Goal: Transaction & Acquisition: Purchase product/service

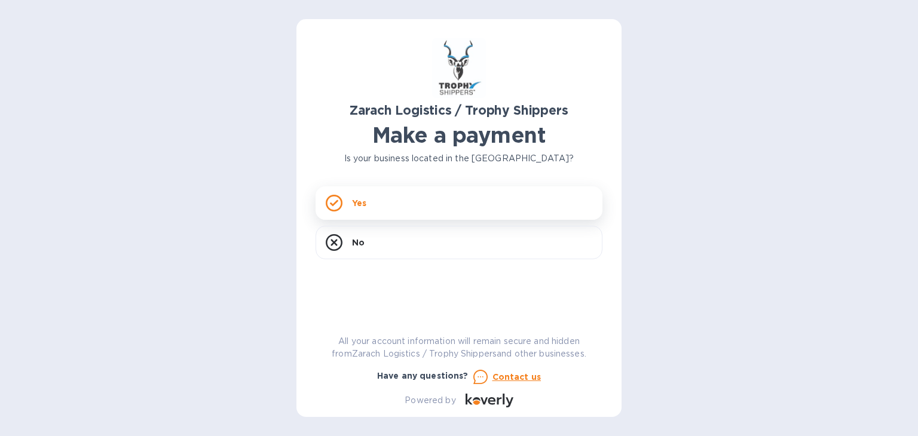
click at [365, 202] on p "Yes" at bounding box center [359, 203] width 14 height 12
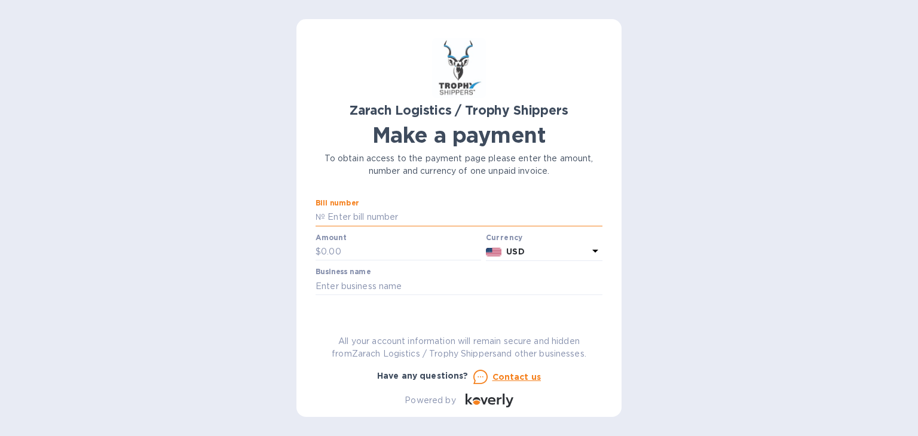
click at [362, 215] on input "text" at bounding box center [463, 218] width 277 height 18
type input "B00173117"
type input "1,191.85"
click at [359, 288] on input "text" at bounding box center [459, 286] width 287 height 18
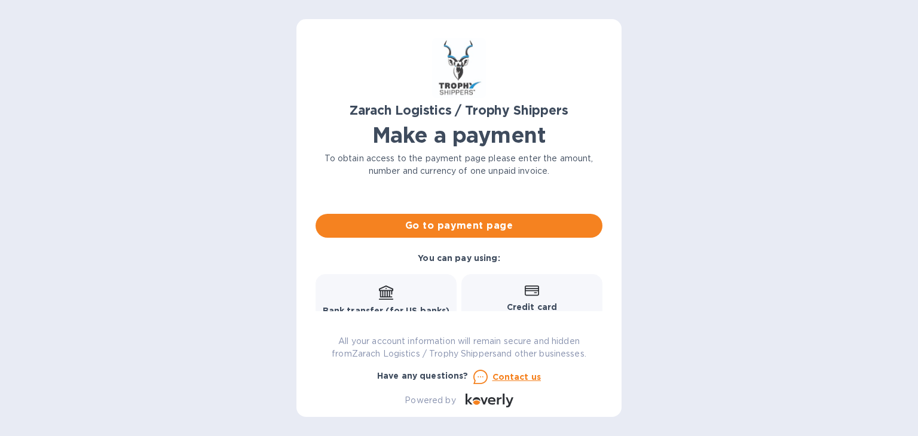
type input "[PERSON_NAME]"
click at [605, 289] on div "Zarach Logistics / Trophy Shippers Make a payment To obtain access to the payme…" at bounding box center [459, 218] width 325 height 398
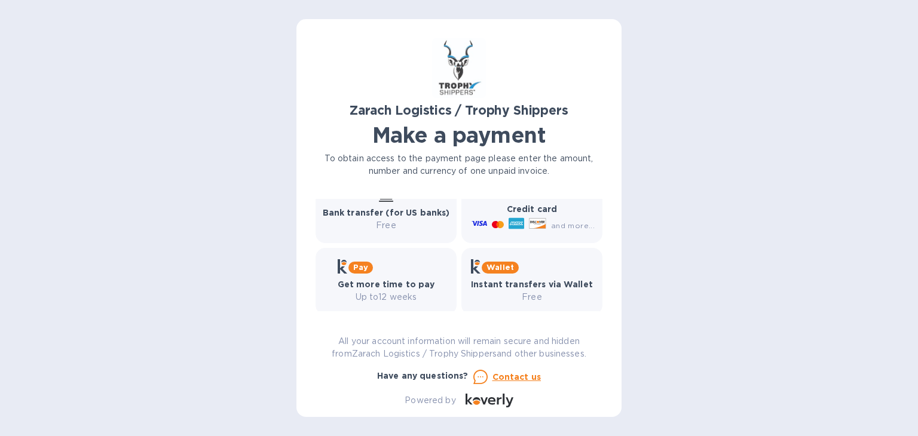
click at [382, 209] on b "Bank transfer (for US banks)" at bounding box center [386, 213] width 127 height 10
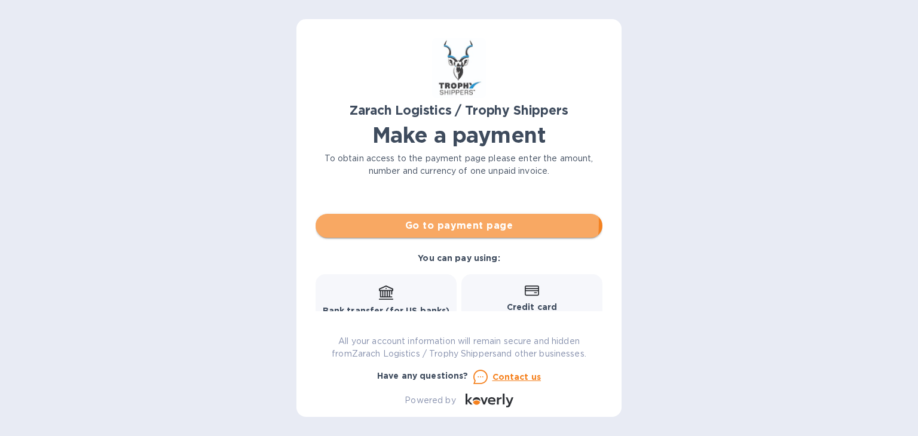
click at [440, 222] on span "Go to payment page" at bounding box center [459, 226] width 268 height 14
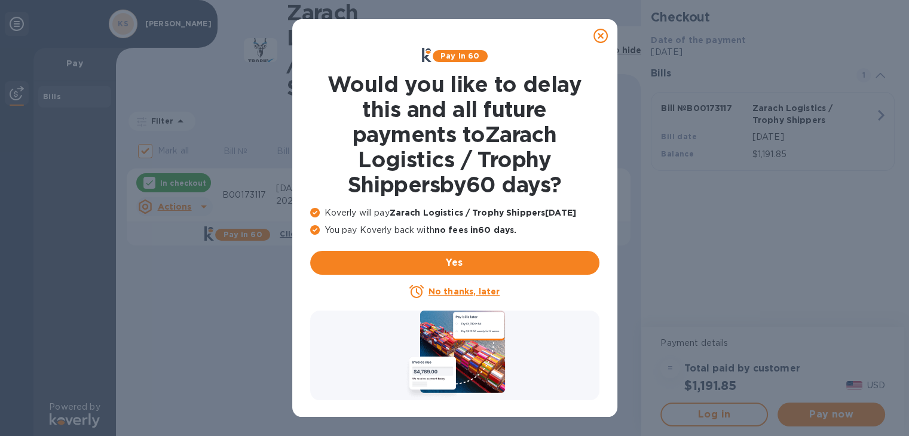
click at [457, 289] on u "No thanks, later" at bounding box center [464, 292] width 71 height 10
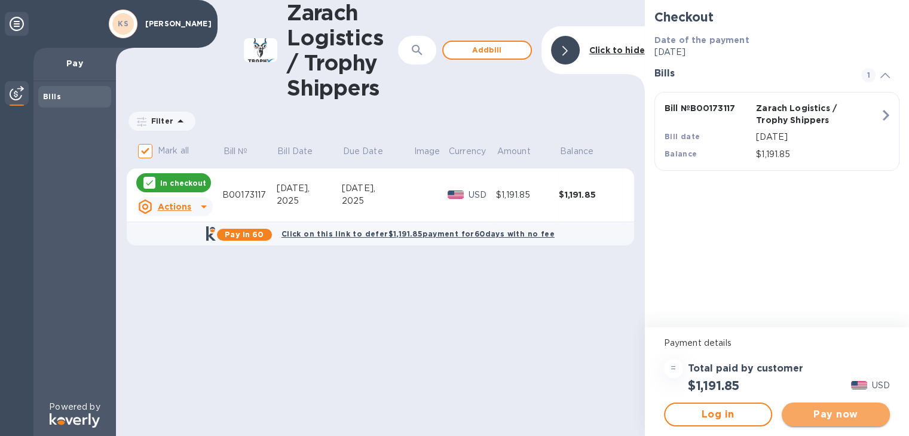
click at [830, 417] on span "Pay now" at bounding box center [836, 415] width 89 height 14
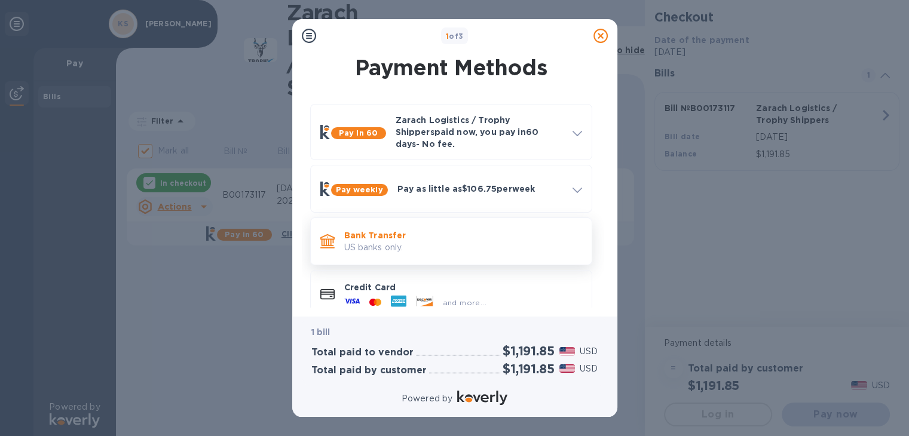
click at [401, 231] on p "Bank Transfer" at bounding box center [463, 236] width 238 height 12
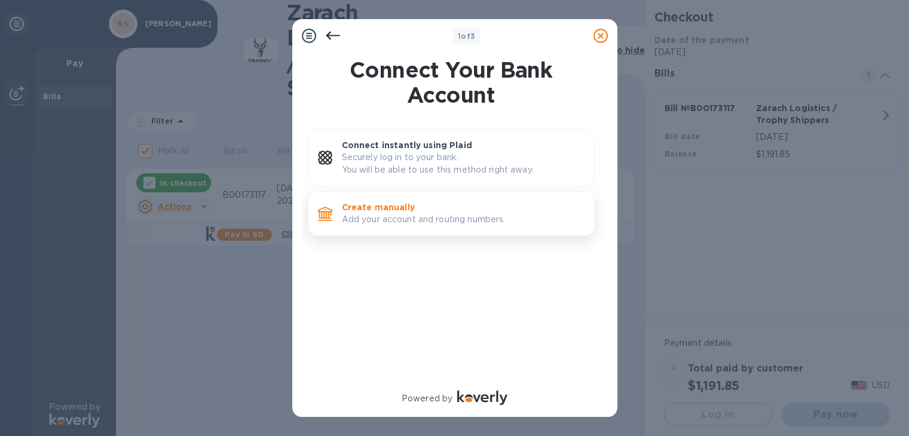
click at [394, 220] on p "Add your account and routing numbers." at bounding box center [463, 219] width 243 height 13
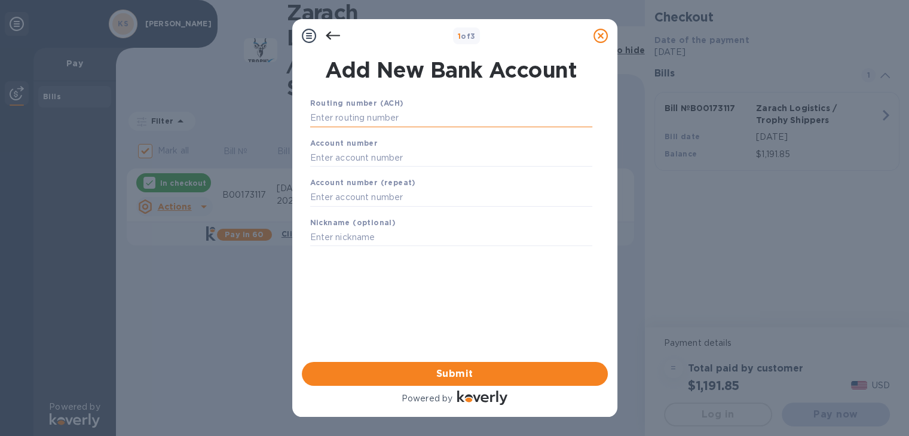
click at [328, 120] on input "text" at bounding box center [451, 118] width 282 height 18
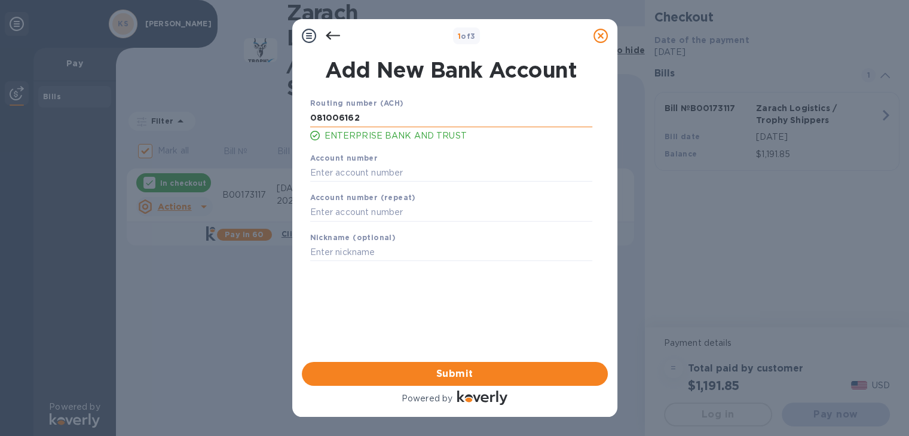
type input "081006162"
type input "1159638"
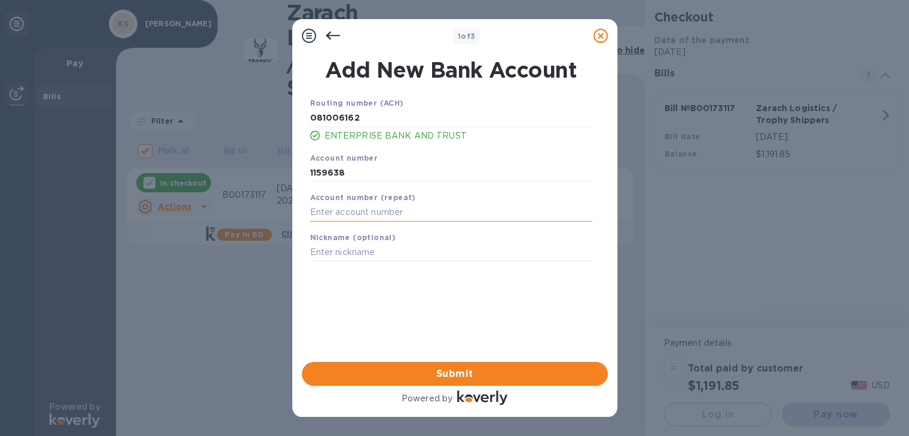
click at [319, 211] on input "text" at bounding box center [451, 213] width 282 height 18
type input "1159638"
click at [316, 256] on input "text" at bounding box center [451, 253] width 282 height 18
type input "Enterprise"
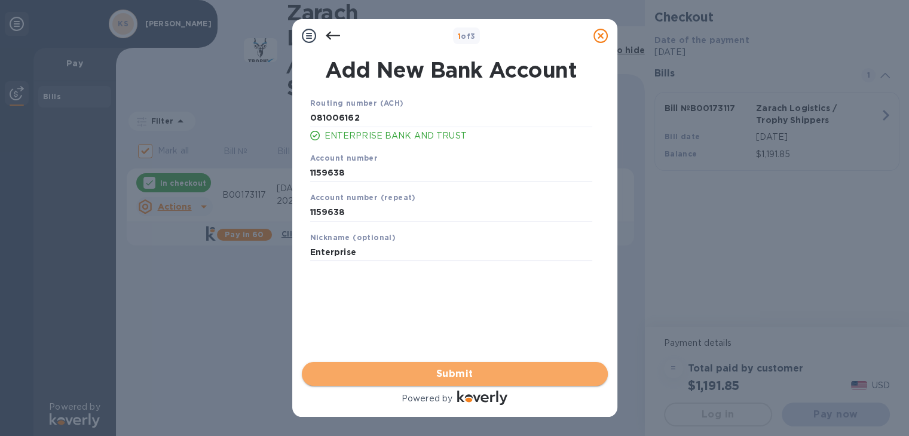
click at [457, 377] on span "Submit" at bounding box center [454, 374] width 287 height 14
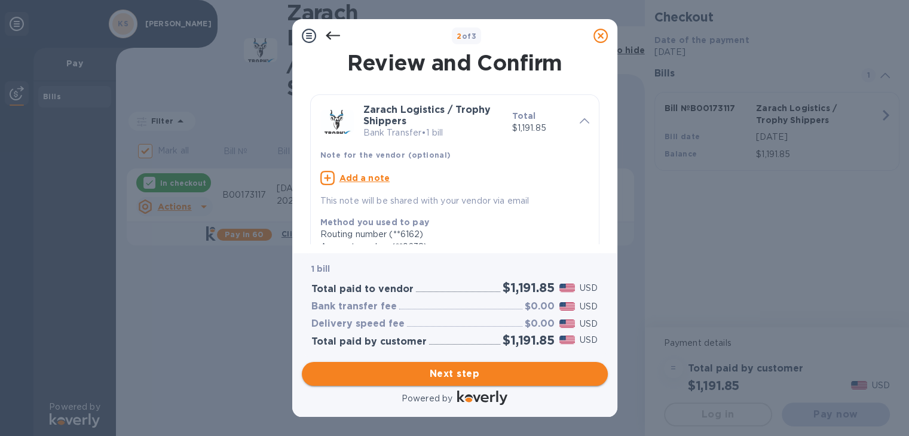
click at [457, 377] on span "Next step" at bounding box center [454, 374] width 287 height 14
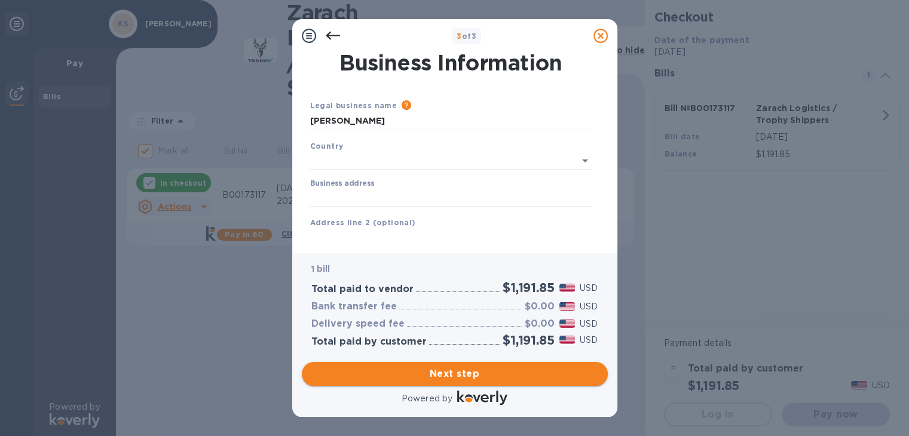
type input "[GEOGRAPHIC_DATA]"
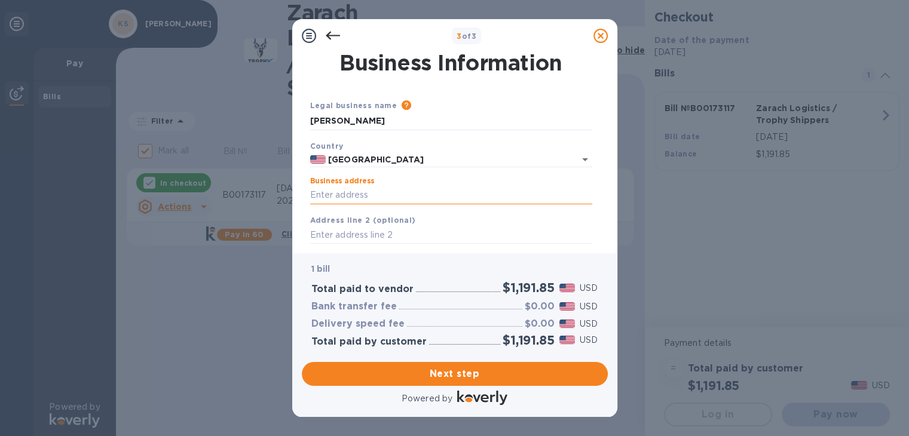
click at [348, 199] on input "Business address" at bounding box center [451, 196] width 282 height 18
type input "[STREET_ADDRESS]"
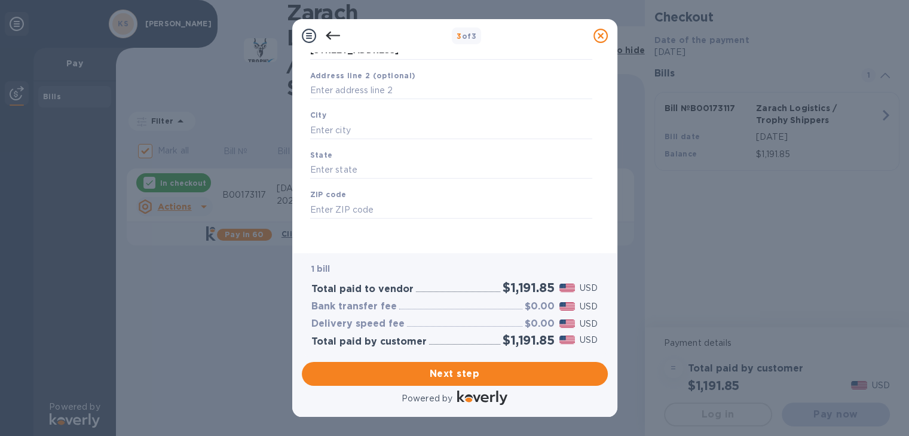
scroll to position [150, 0]
click at [333, 120] on input "text" at bounding box center [451, 127] width 282 height 18
type input "[US_STATE][GEOGRAPHIC_DATA]"
click at [312, 164] on input "text" at bounding box center [451, 167] width 282 height 18
type input "CO"
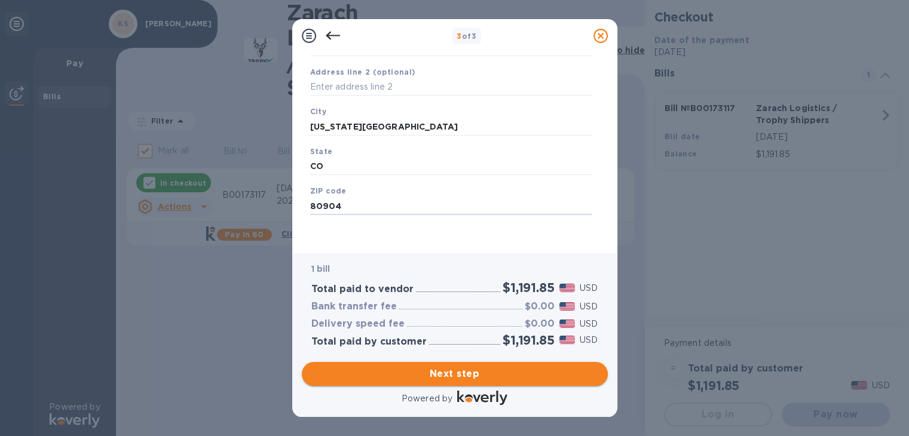
type input "80904"
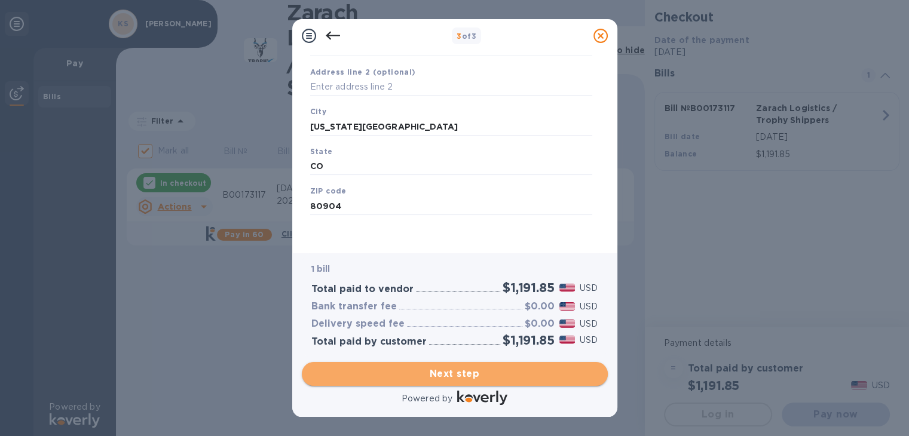
click at [451, 369] on span "Next step" at bounding box center [454, 374] width 287 height 14
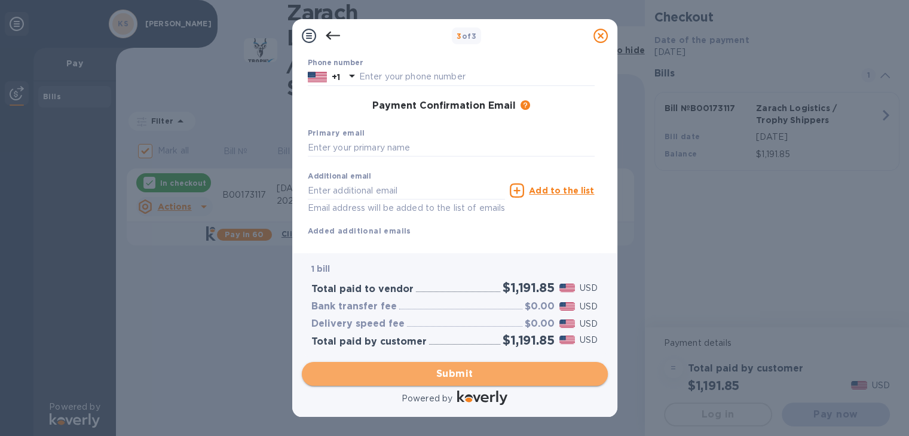
click at [451, 372] on span "Submit" at bounding box center [454, 374] width 287 height 14
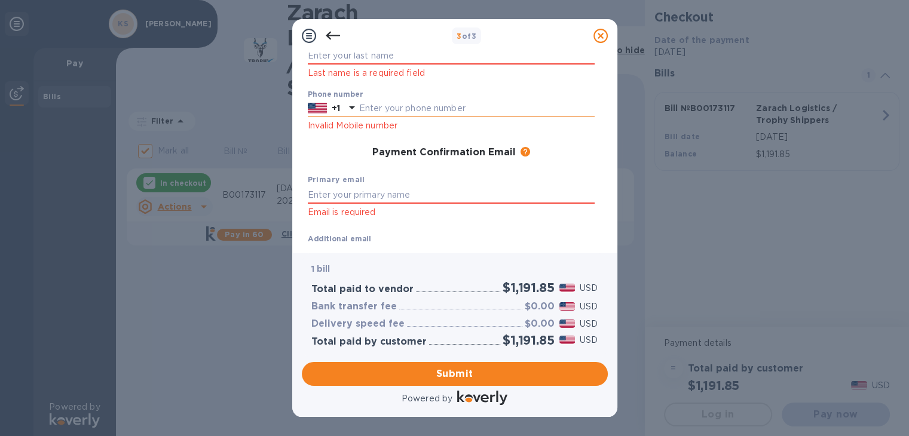
click at [381, 101] on input "text" at bounding box center [477, 109] width 236 height 18
type input "3143243982"
type input "[EMAIL_ADDRESS][DOMAIN_NAME]"
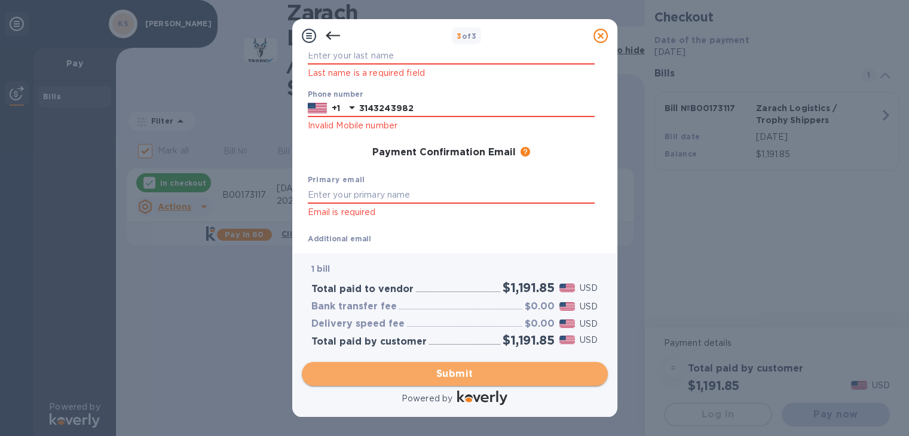
click at [451, 364] on button "Submit" at bounding box center [455, 374] width 306 height 24
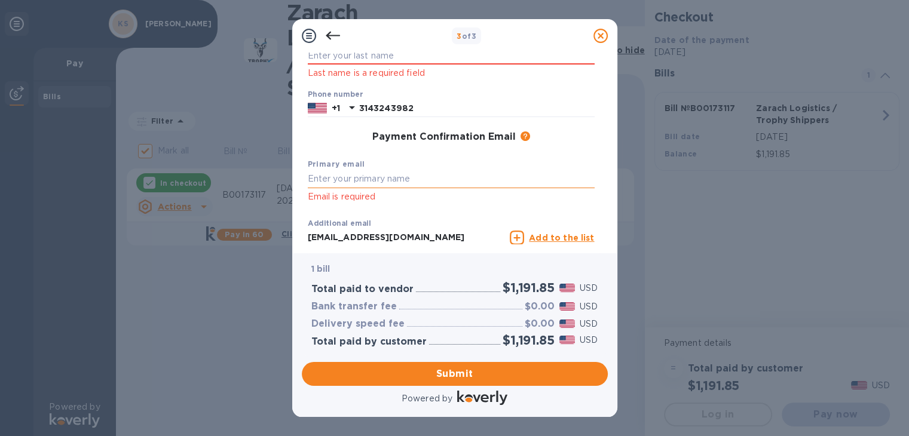
click at [342, 188] on input "text" at bounding box center [451, 179] width 287 height 18
type input "[EMAIL_ADDRESS][DOMAIN_NAME]"
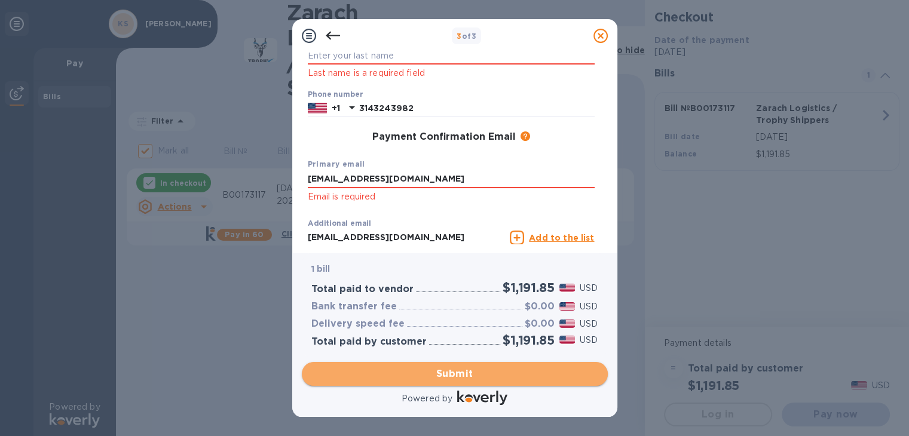
click at [443, 378] on span "Submit" at bounding box center [454, 374] width 287 height 14
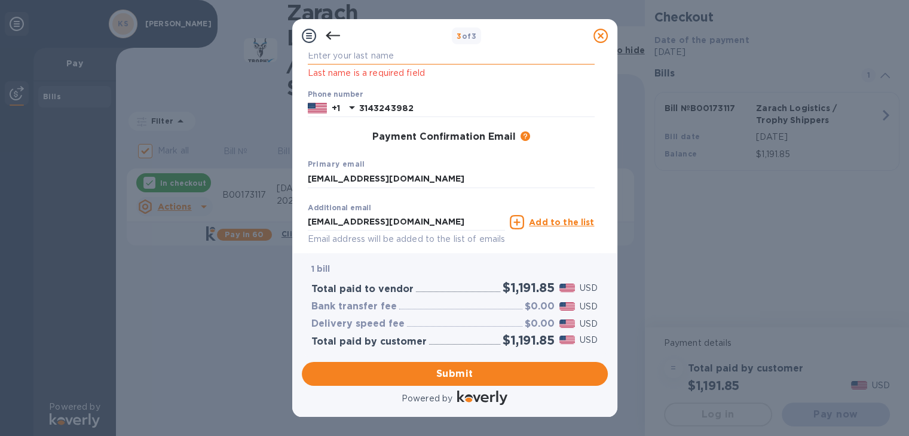
click at [325, 55] on input "text" at bounding box center [451, 56] width 287 height 18
type input "Sterling"
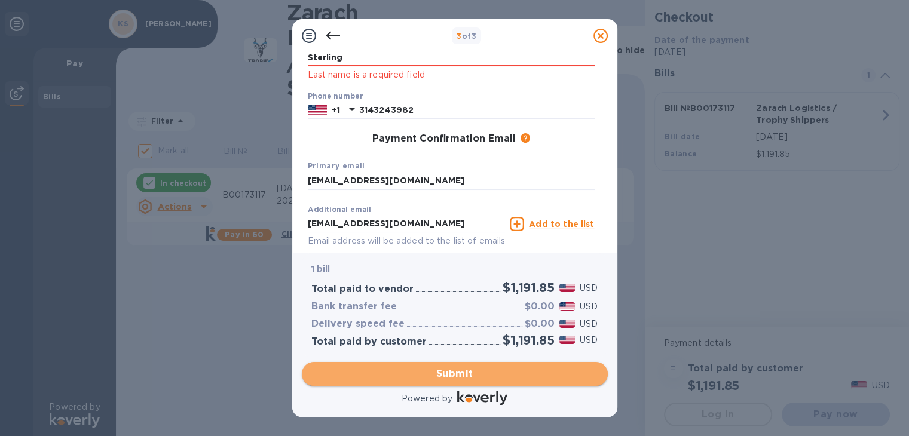
click at [467, 364] on button "Submit" at bounding box center [455, 374] width 306 height 24
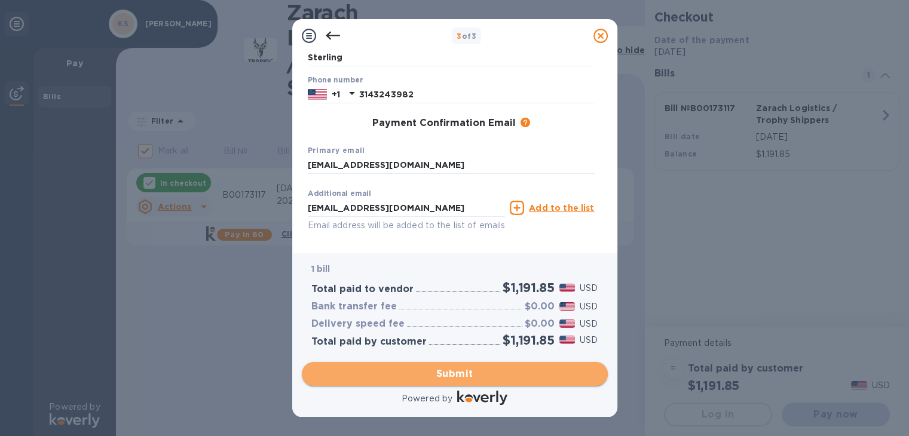
click at [456, 373] on span "Submit" at bounding box center [454, 374] width 287 height 14
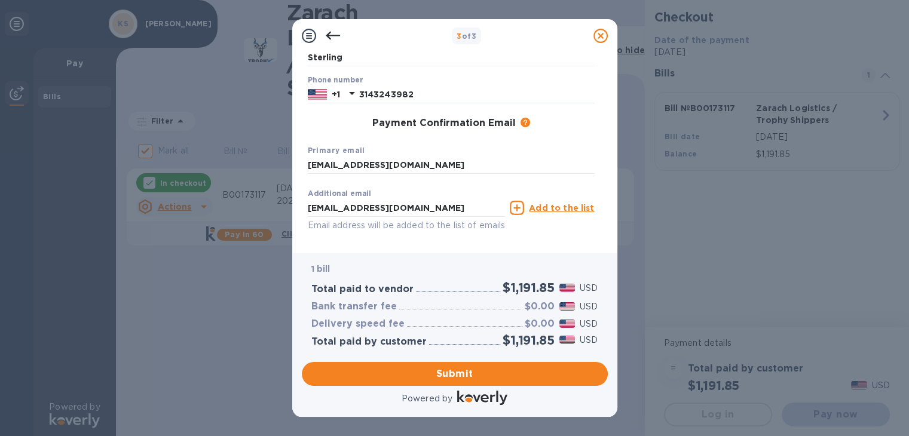
click at [607, 70] on div "Payment Contact Information First name First name is a required field Last name…" at bounding box center [455, 148] width 306 height 191
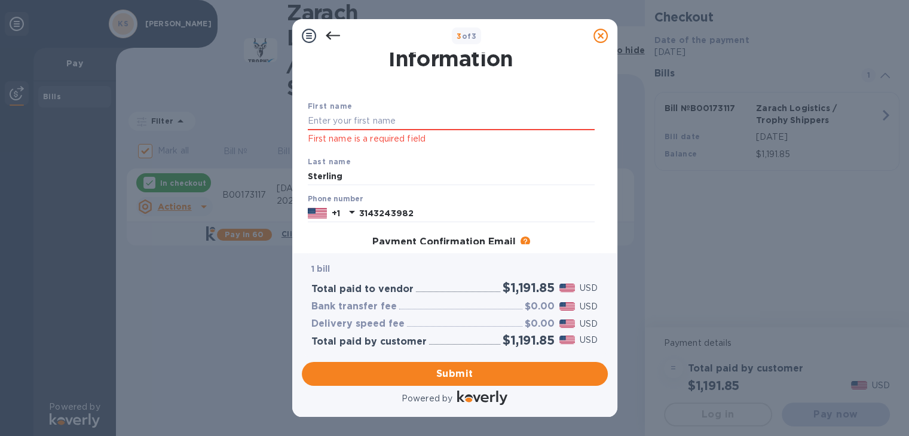
scroll to position [0, 0]
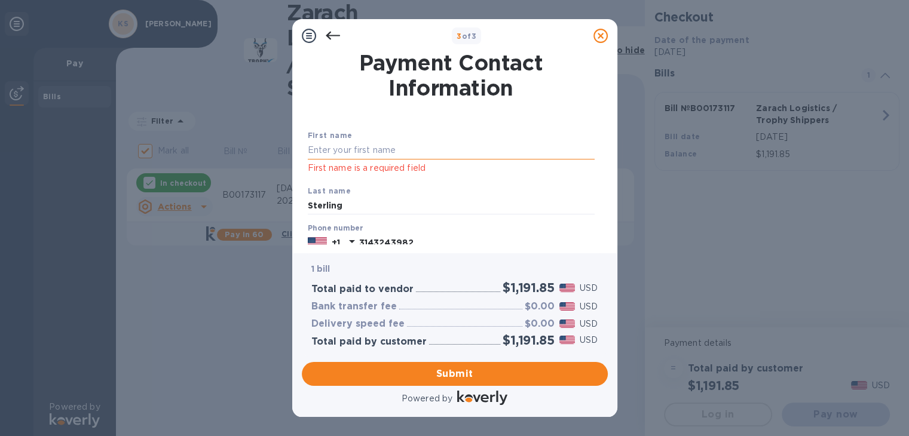
click at [328, 149] on input "text" at bounding box center [451, 151] width 287 height 18
type input "[PERSON_NAME]"
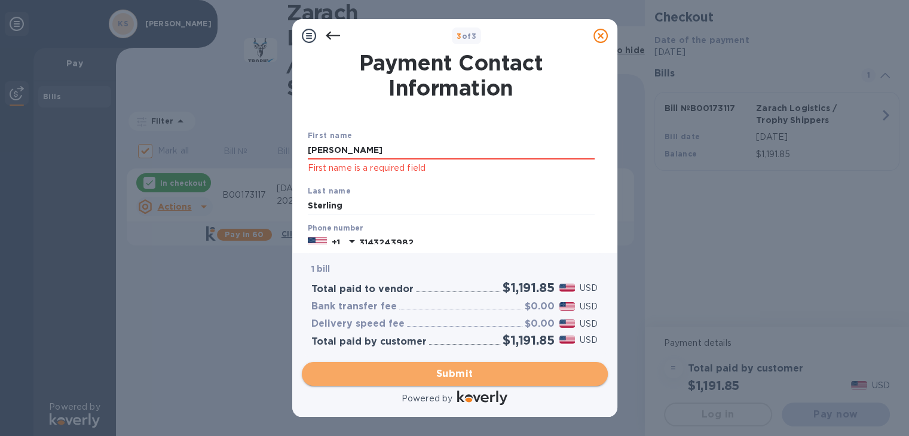
click at [454, 367] on span "Submit" at bounding box center [454, 374] width 287 height 14
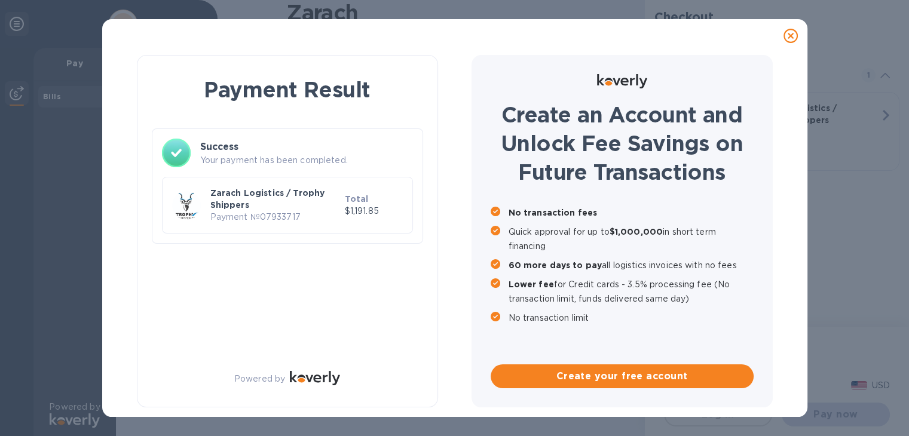
checkbox input "false"
